Goal: Information Seeking & Learning: Learn about a topic

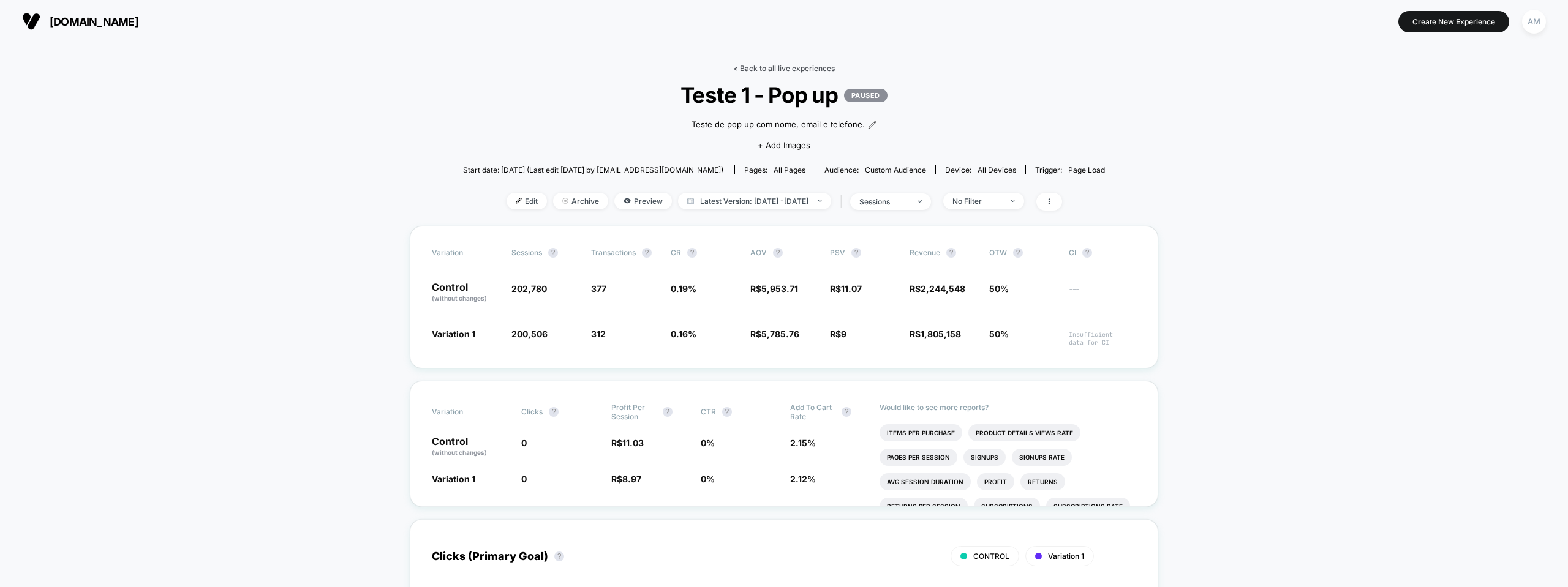
click at [754, 65] on link "< Back to all live experiences" at bounding box center [784, 68] width 102 height 9
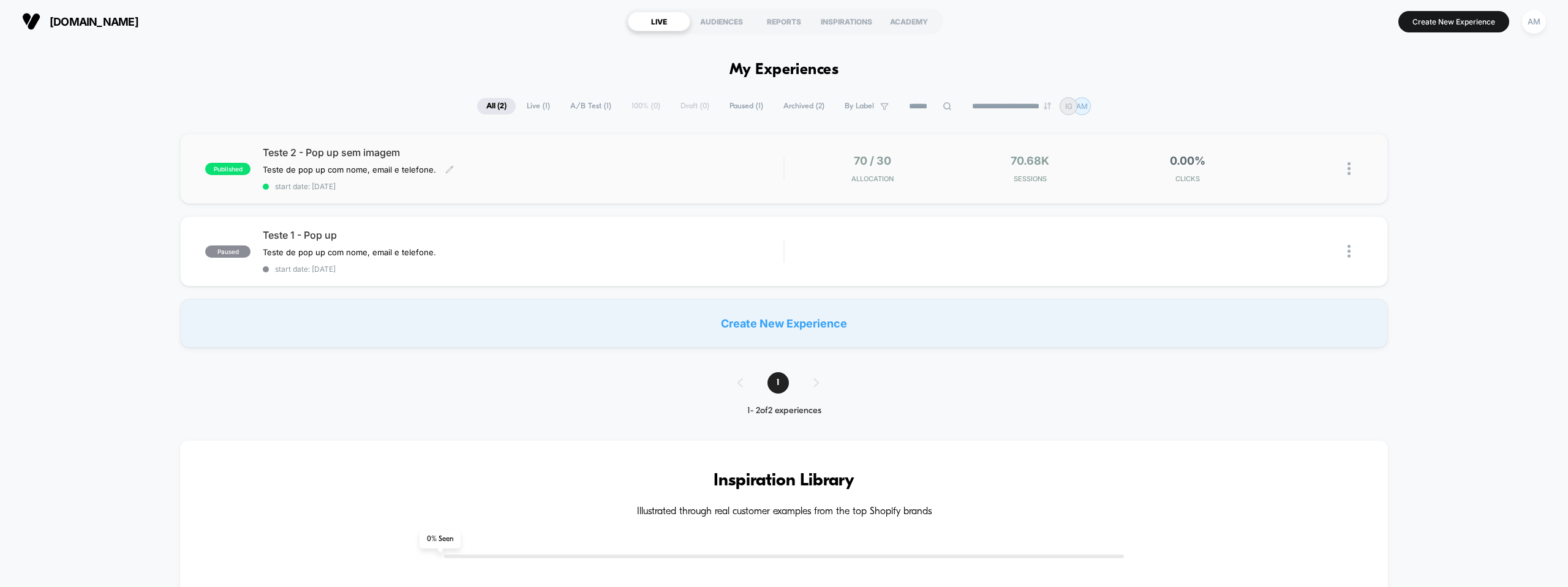
click at [514, 173] on div "Teste de pop up com nome, email e telefone. Click to edit experience details Te…" at bounding box center [444, 170] width 364 height 10
click at [450, 240] on span "Teste 1 - Pop up" at bounding box center [523, 235] width 521 height 13
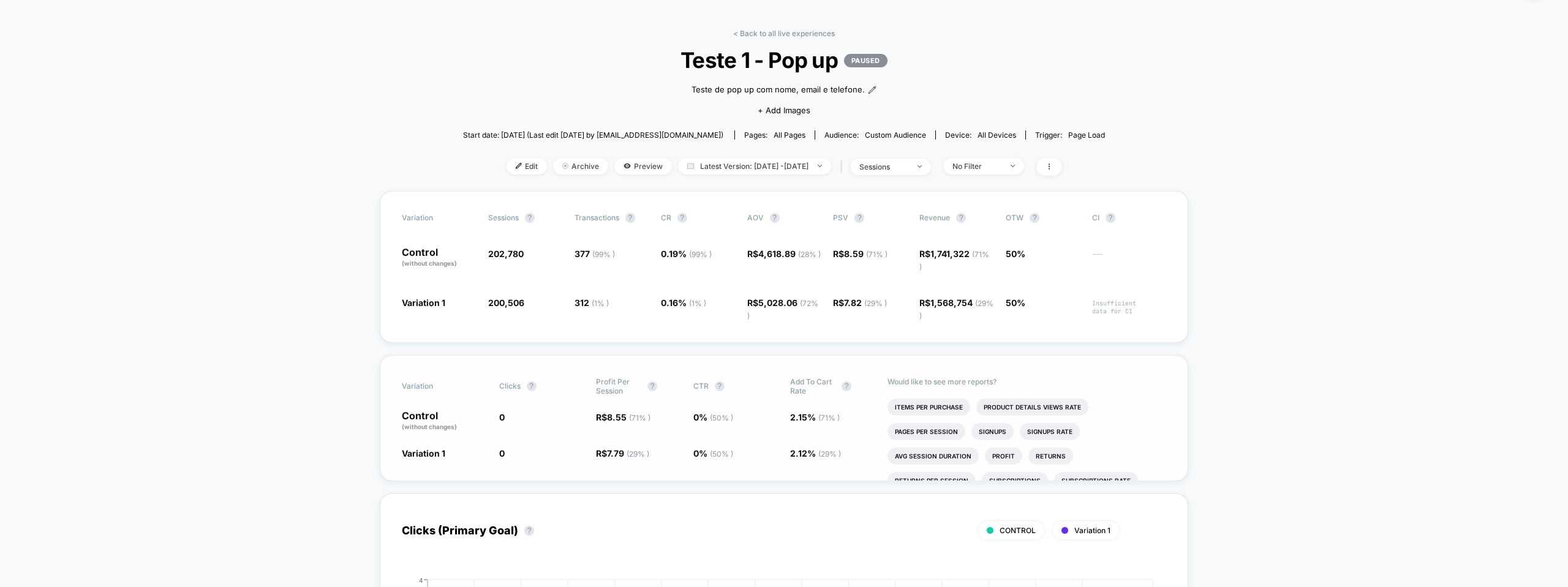
scroll to position [34, 0]
